Goal: Task Accomplishment & Management: Use online tool/utility

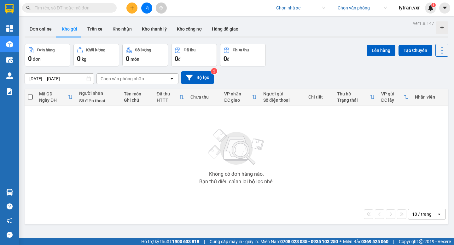
click at [404, 9] on span "lytran.vxr" at bounding box center [409, 8] width 31 height 8
click at [410, 19] on span "Đăng xuất" at bounding box center [416, 19] width 26 height 7
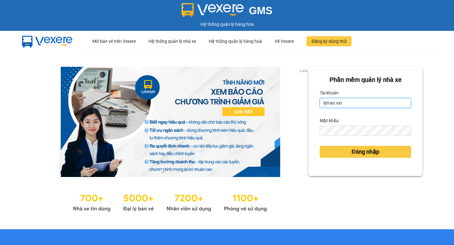
click at [347, 100] on input "lytran.vxr" at bounding box center [365, 103] width 91 height 10
type input "ly.xtl"
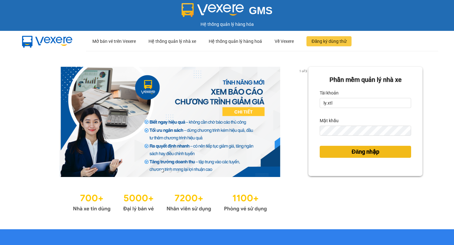
click at [361, 148] on span "Đăng nhập" at bounding box center [365, 151] width 28 height 9
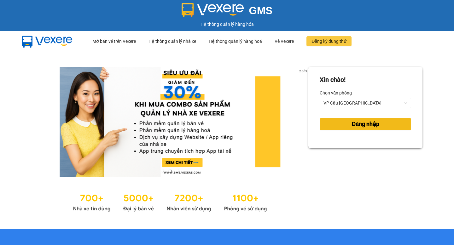
click at [354, 122] on span "Đăng nhập" at bounding box center [365, 124] width 28 height 9
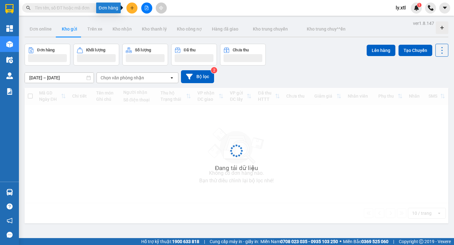
click at [131, 10] on icon "plus" at bounding box center [132, 8] width 4 height 4
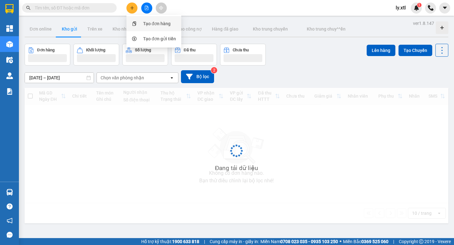
click at [140, 24] on div "Tạo đơn hàng" at bounding box center [153, 24] width 47 height 12
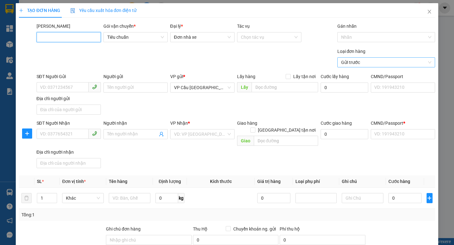
click at [365, 61] on span "Gửi trước" at bounding box center [386, 62] width 90 height 9
